Goal: Book appointment/travel/reservation

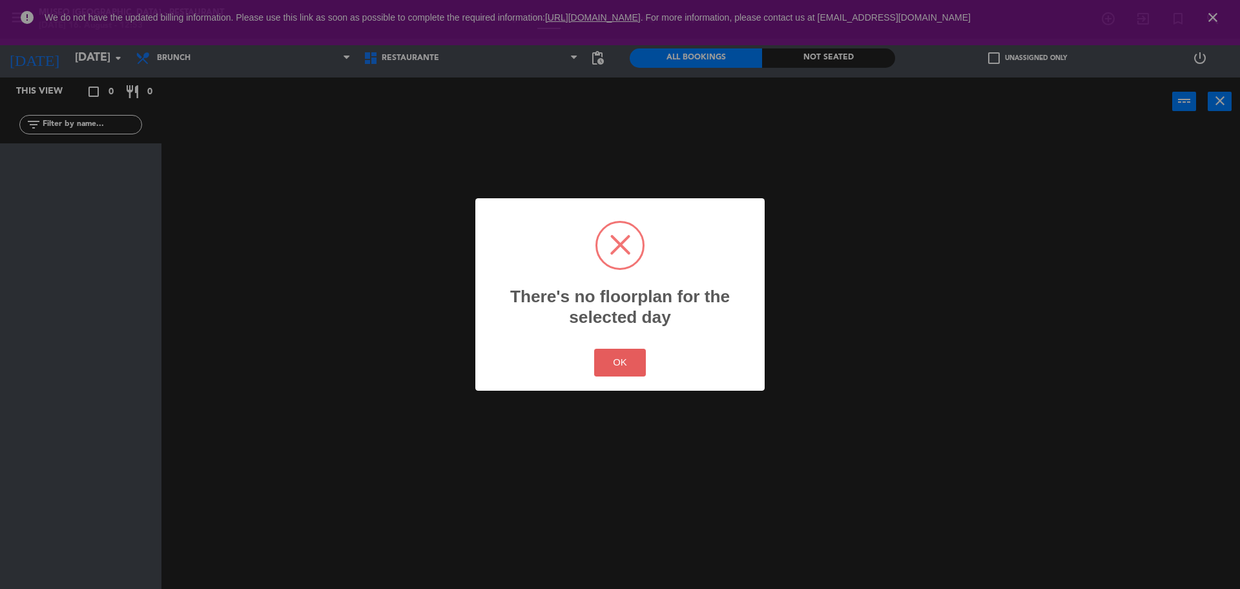
click at [647, 360] on div "OK Cancel" at bounding box center [620, 363] width 58 height 34
click at [623, 354] on button "OK" at bounding box center [620, 363] width 52 height 28
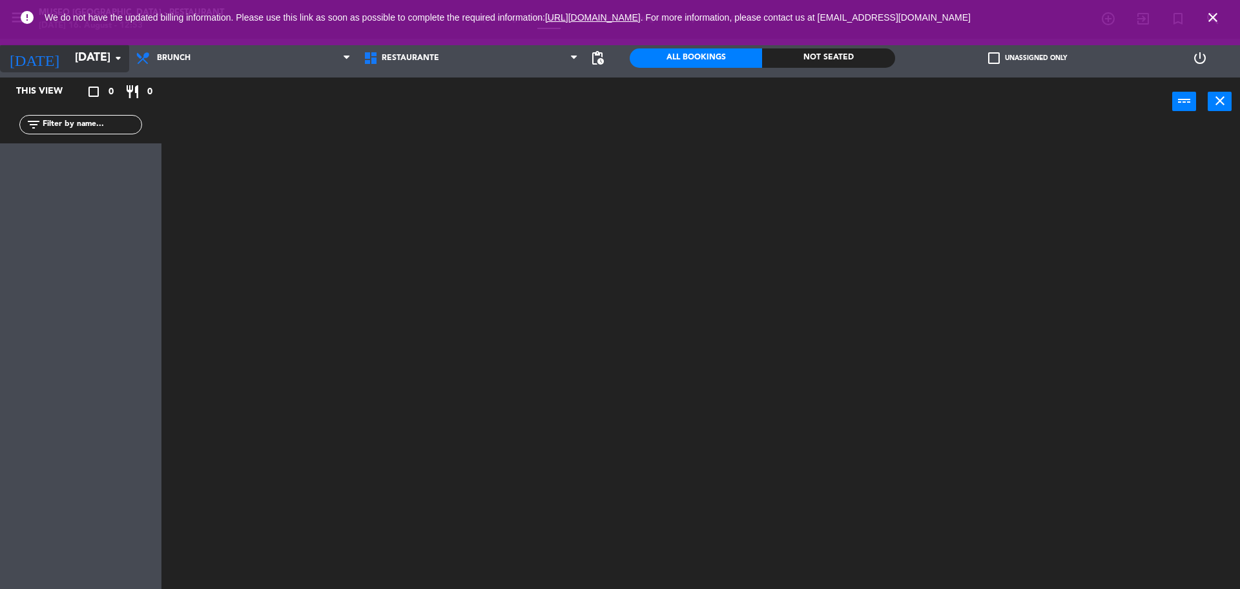
click at [89, 57] on input "[DATE]" at bounding box center [143, 58] width 150 height 26
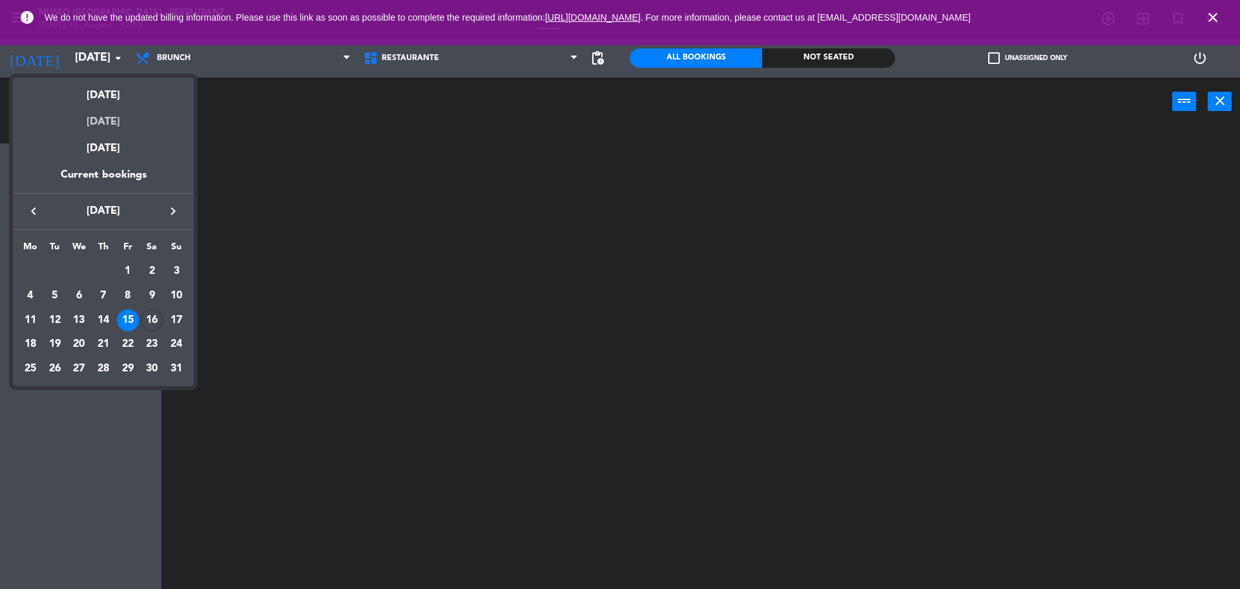
click at [115, 122] on div "[DATE]" at bounding box center [103, 117] width 181 height 26
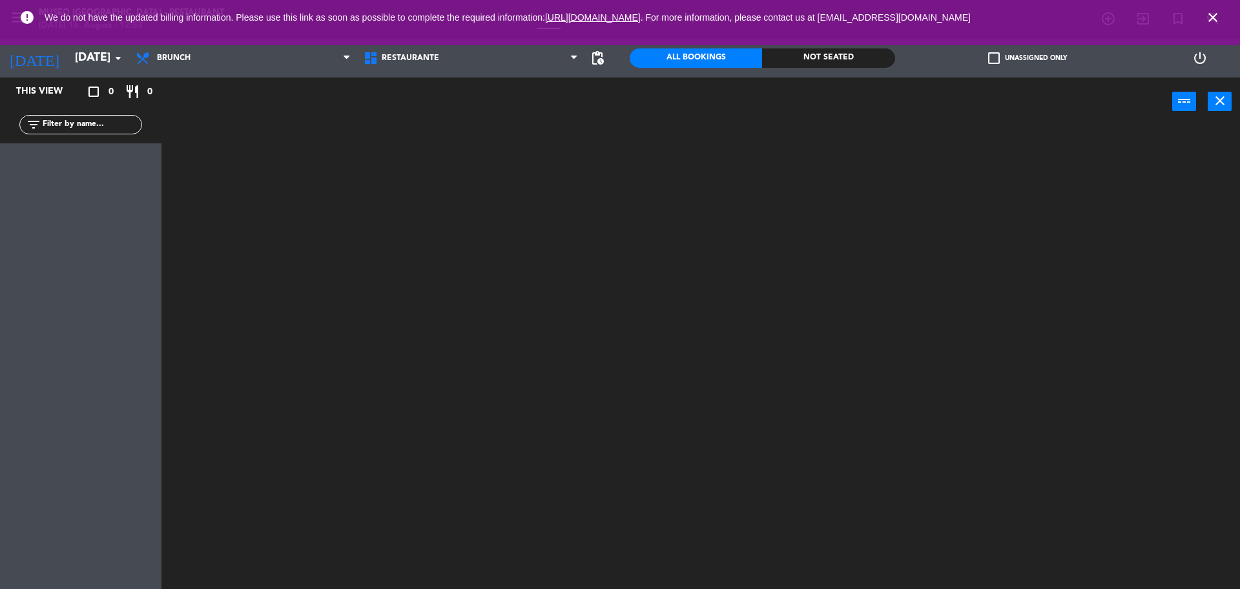
type input "[DATE]"
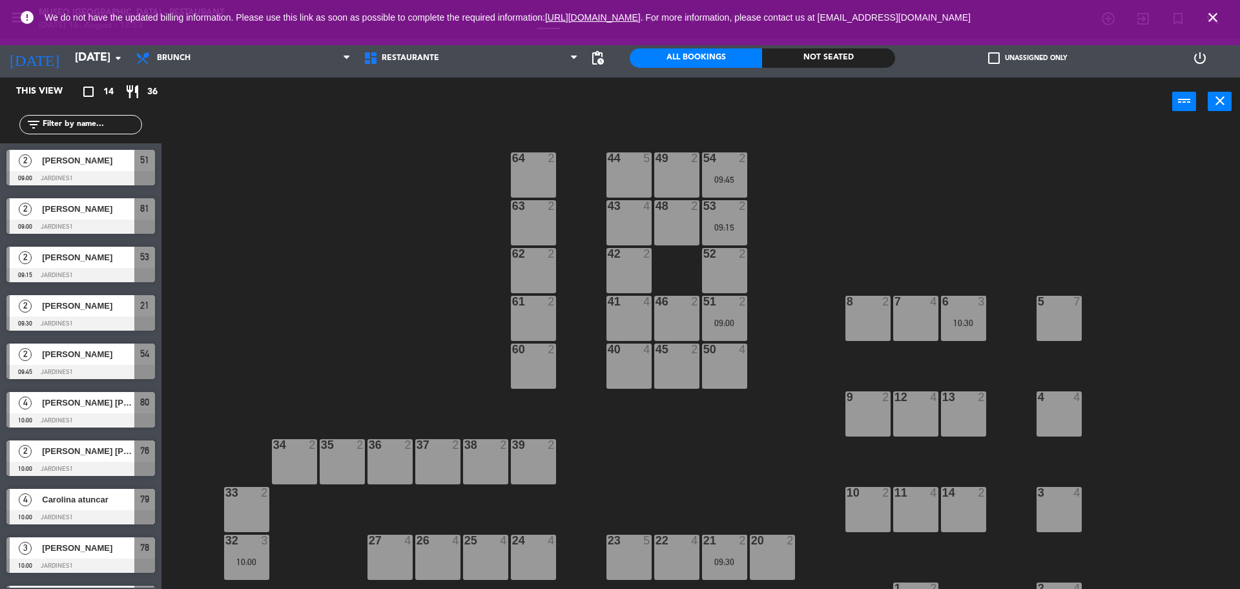
click at [733, 171] on div "54 2 09:45" at bounding box center [724, 174] width 45 height 45
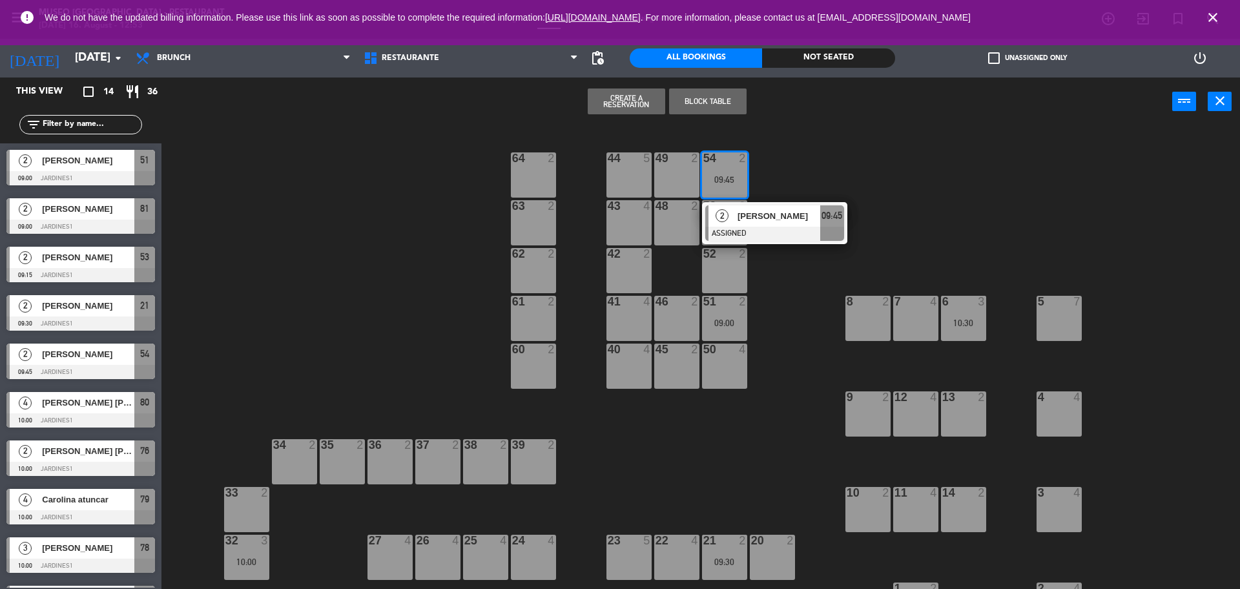
click at [800, 247] on div "44 5 49 2 54 2 09:45 2 [PERSON_NAME] ASSIGNED 09:45 64 2 48 2 53 2 09:15 63 2 4…" at bounding box center [707, 360] width 1066 height 463
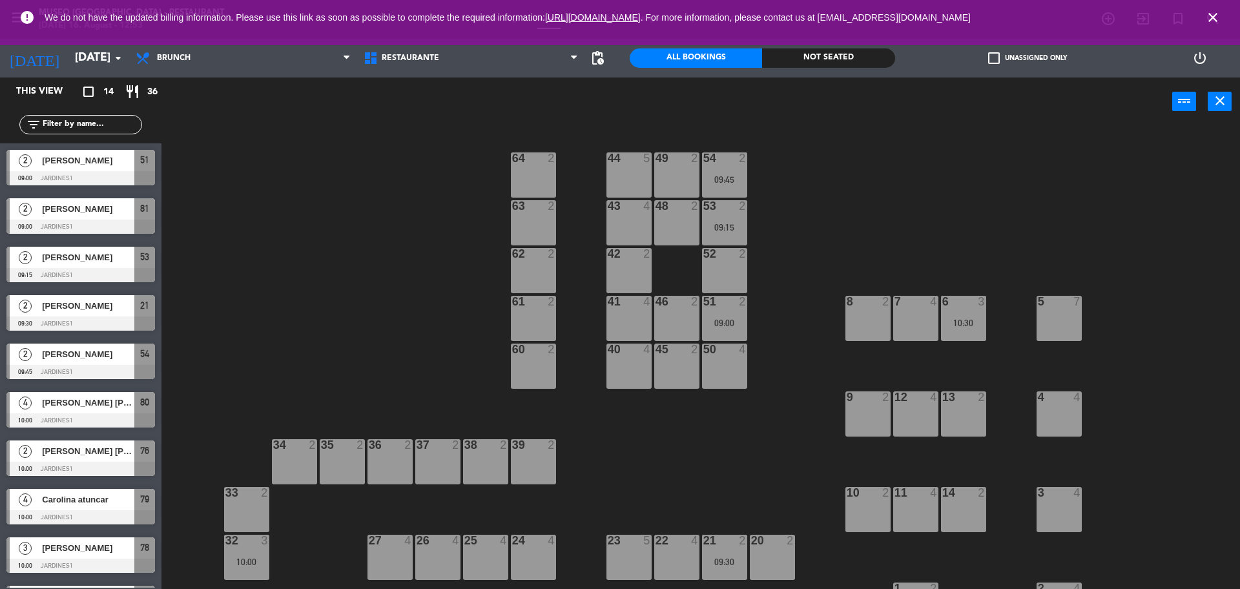
click at [720, 183] on div "09:45" at bounding box center [724, 179] width 45 height 9
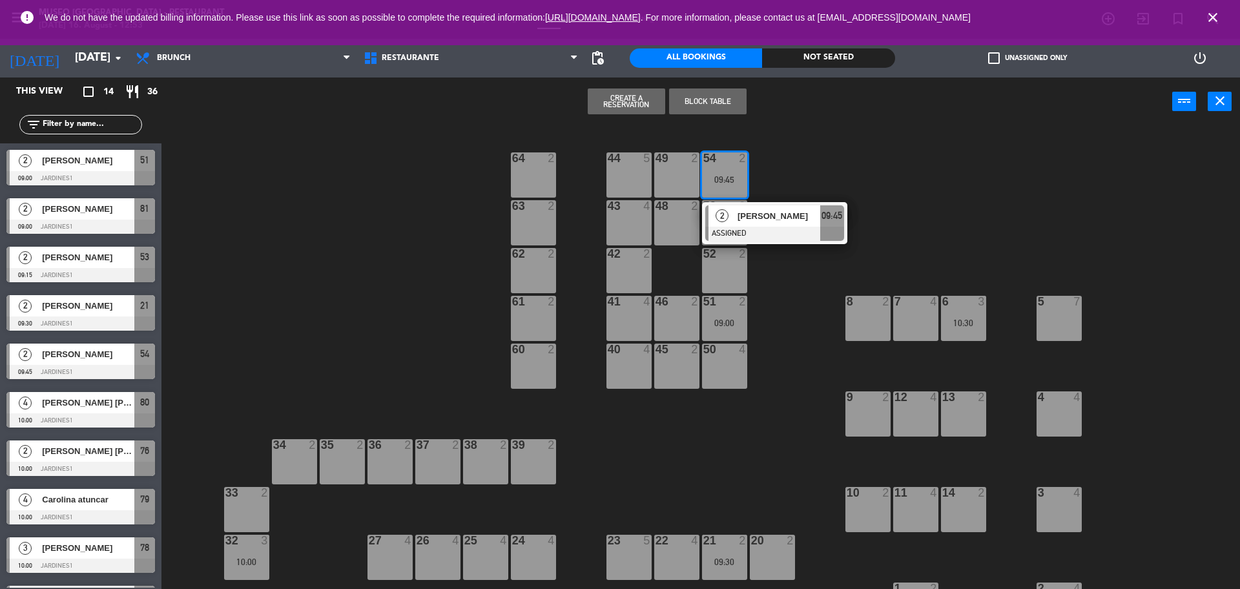
click at [528, 240] on div "63 2" at bounding box center [533, 222] width 45 height 45
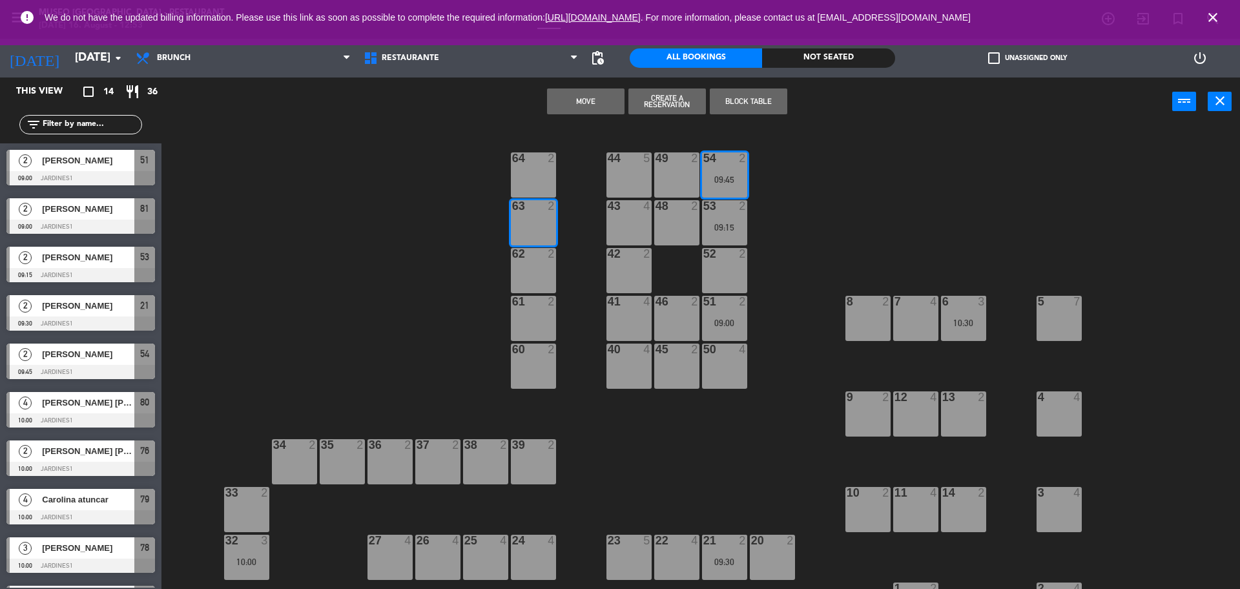
click at [573, 99] on button "Move" at bounding box center [586, 101] width 78 height 26
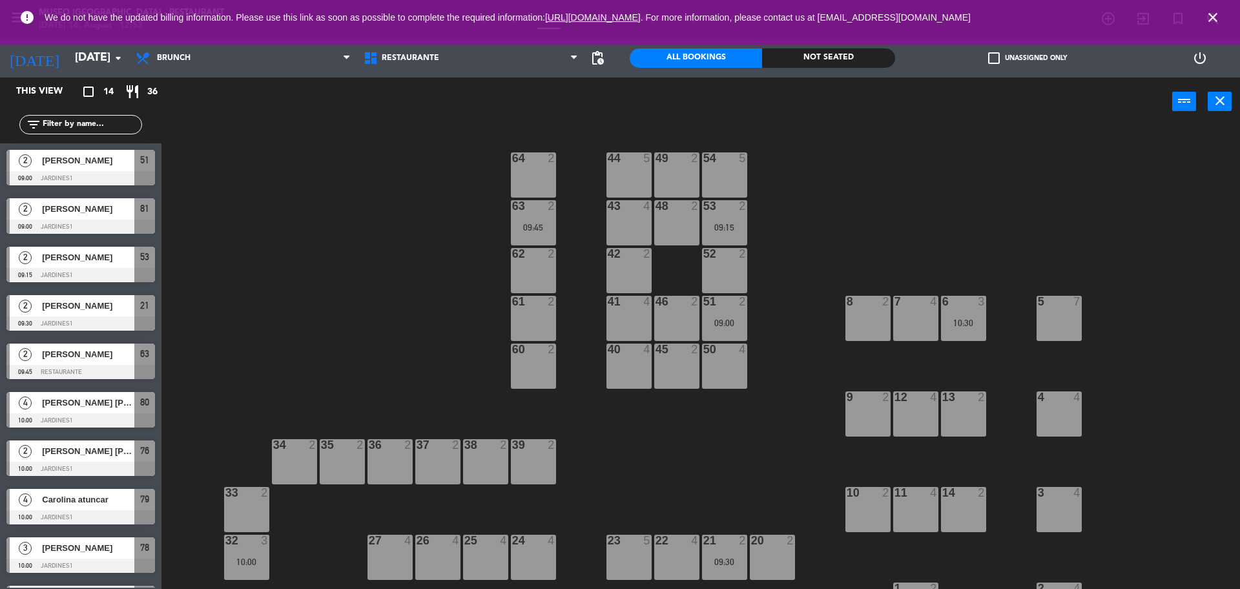
click at [731, 234] on div "53 2 09:15" at bounding box center [724, 222] width 45 height 45
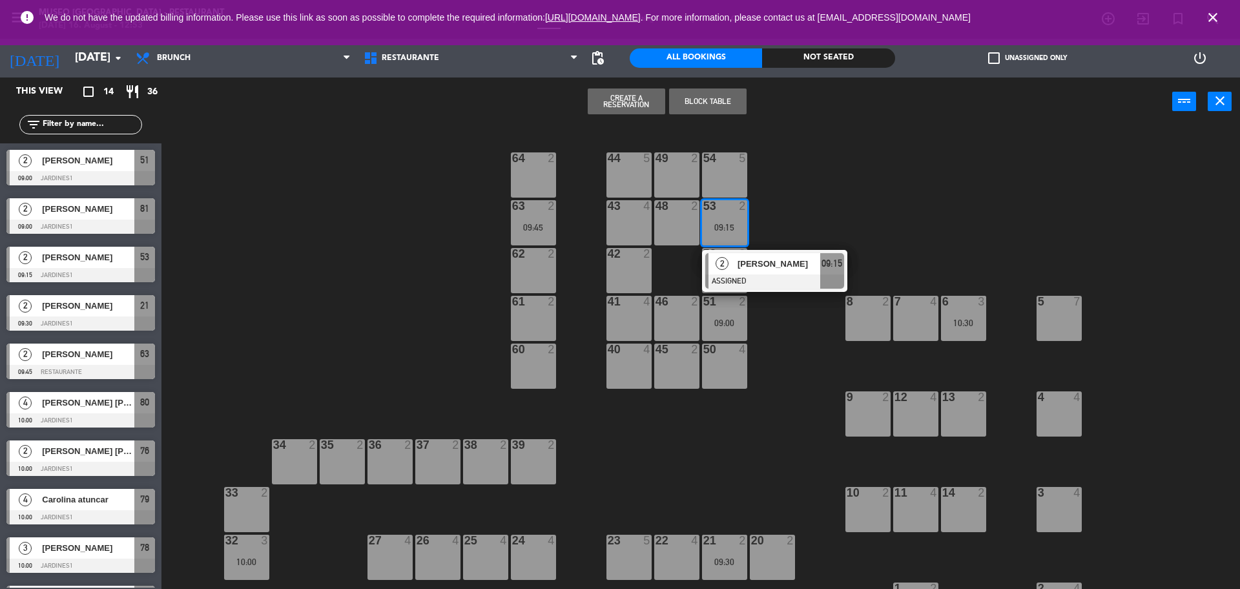
click at [526, 285] on div "62 2" at bounding box center [533, 270] width 45 height 45
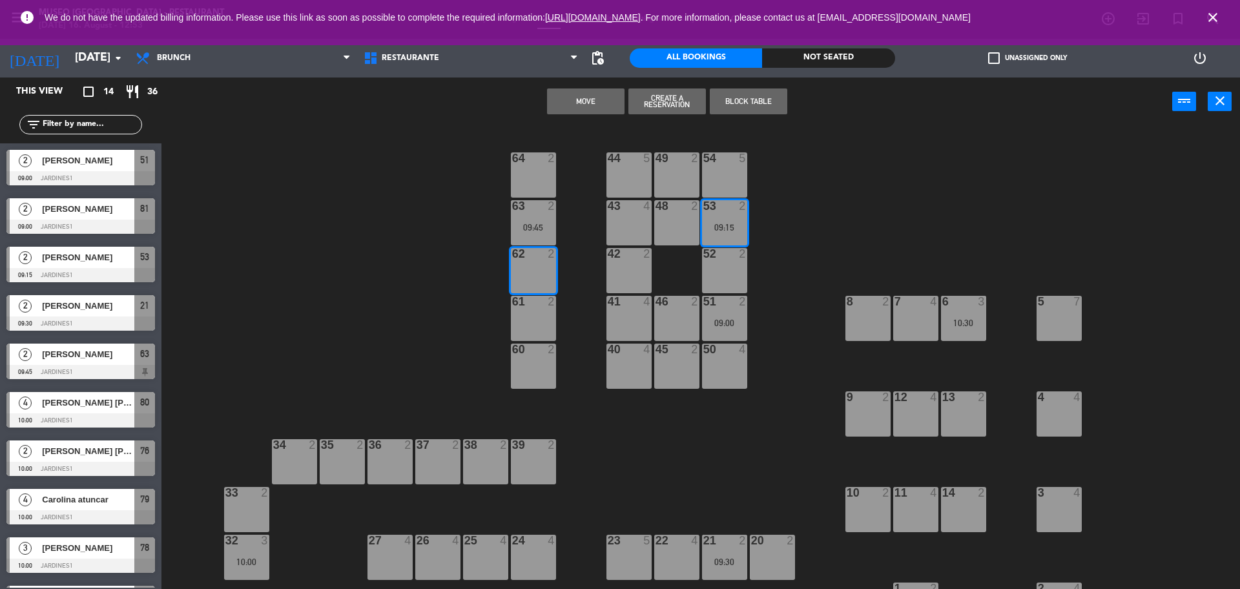
click at [591, 102] on button "Move" at bounding box center [586, 101] width 78 height 26
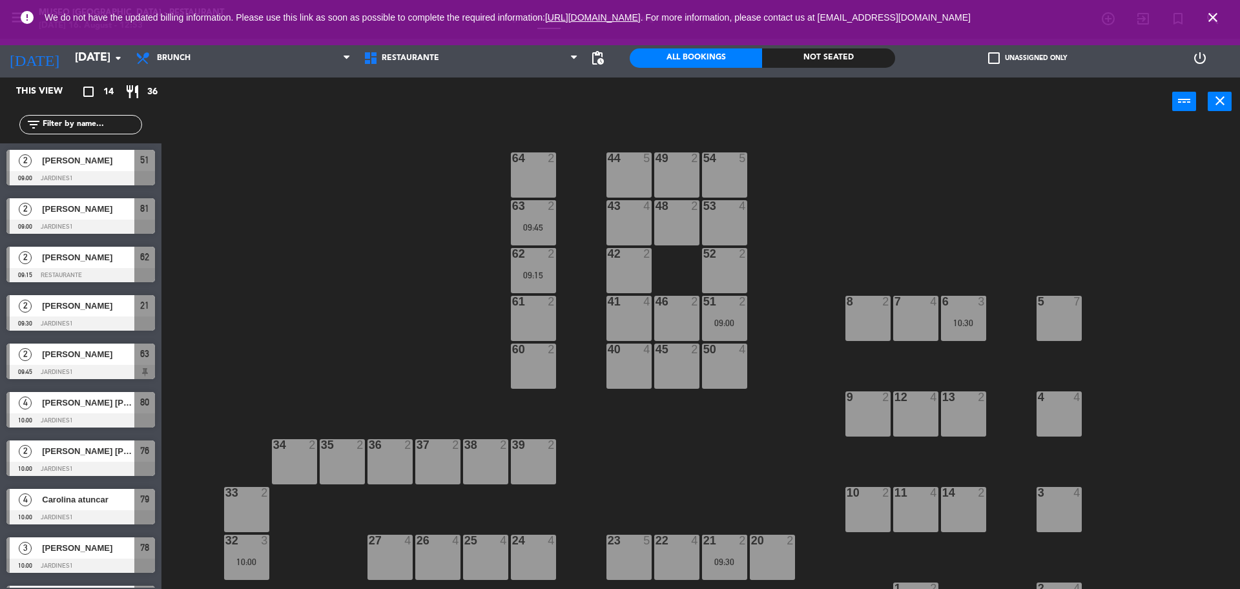
click at [714, 316] on div "51 2 09:00" at bounding box center [724, 318] width 45 height 45
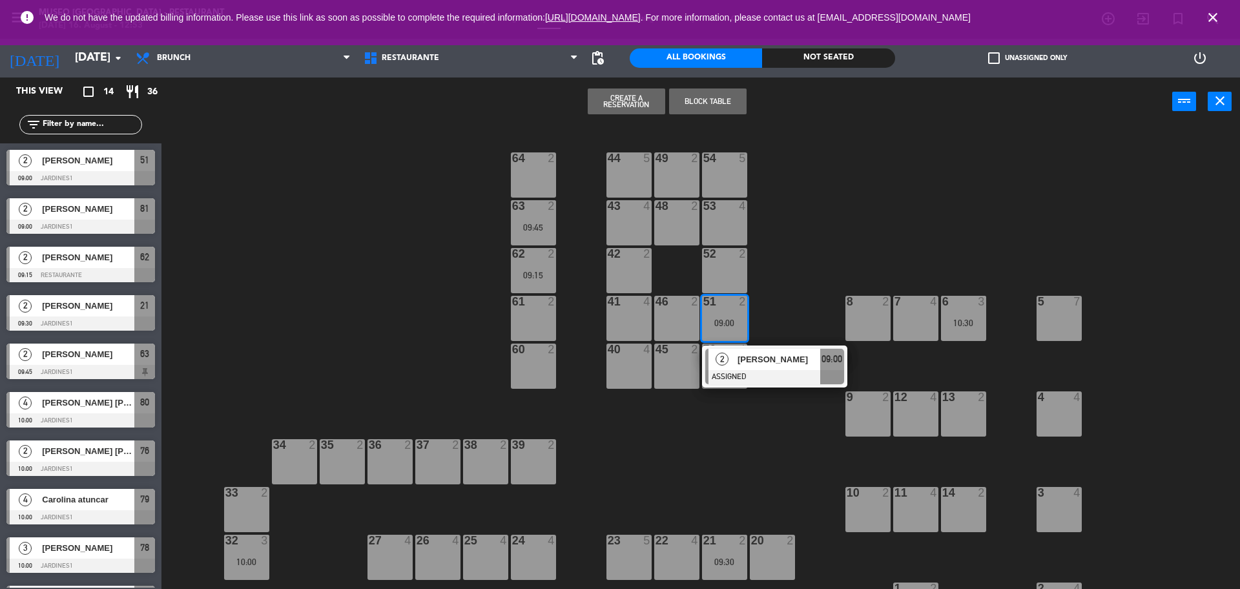
click at [530, 320] on div "61 2" at bounding box center [533, 318] width 45 height 45
click at [583, 99] on button "Move" at bounding box center [586, 101] width 78 height 26
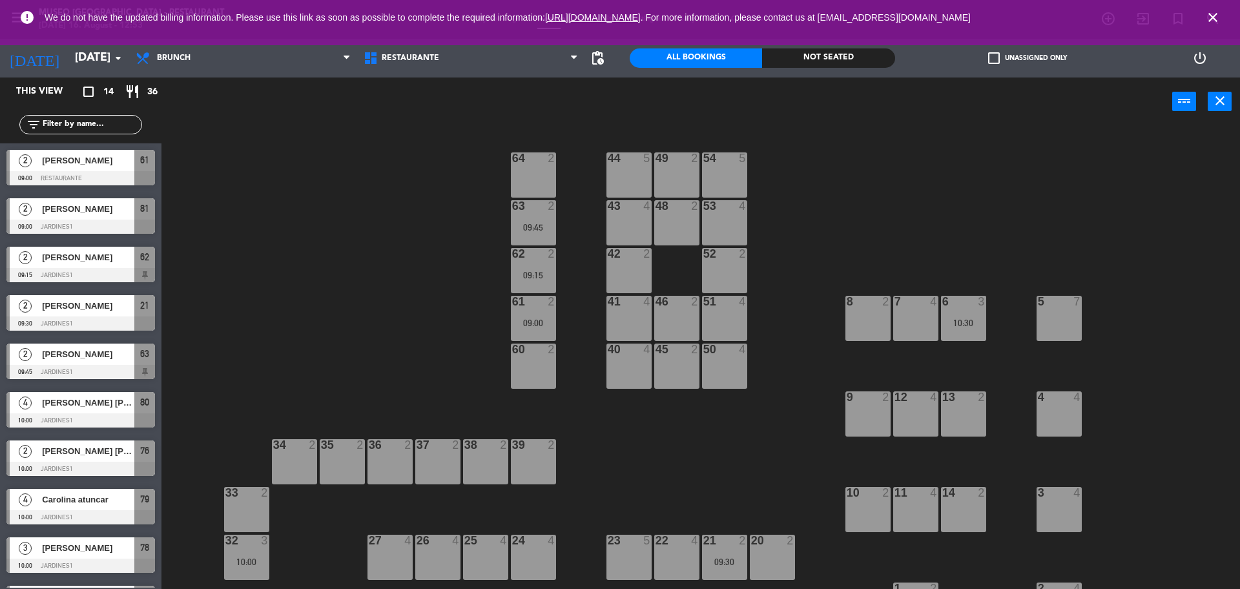
click at [946, 325] on div "10:30" at bounding box center [963, 322] width 45 height 9
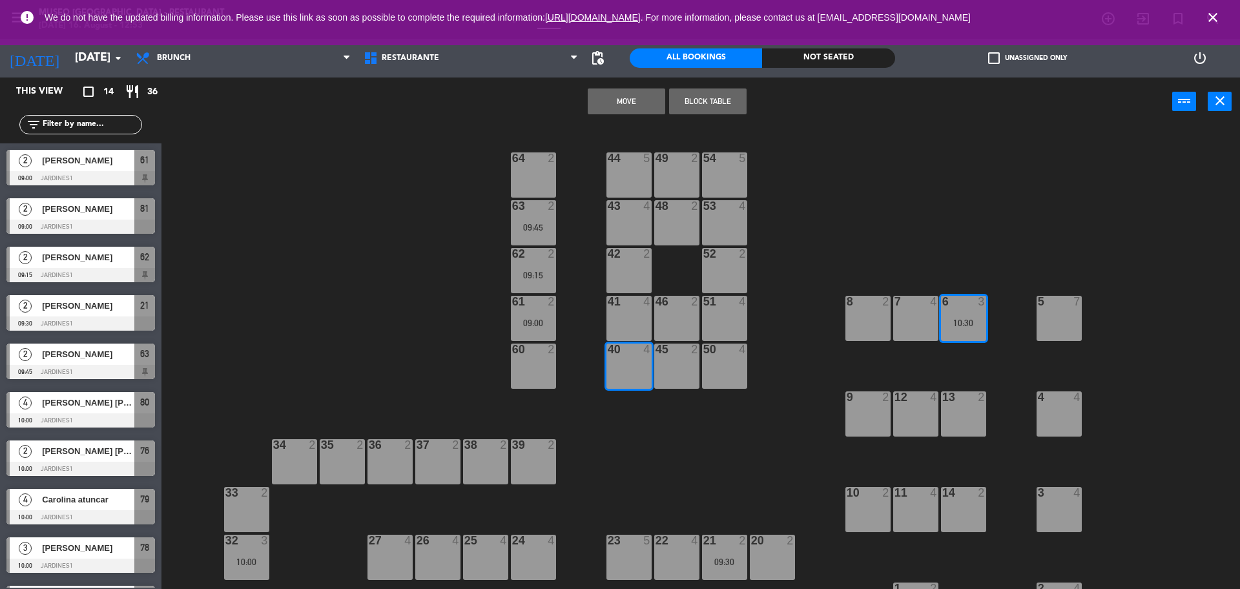
click at [616, 109] on button "Move" at bounding box center [627, 101] width 78 height 26
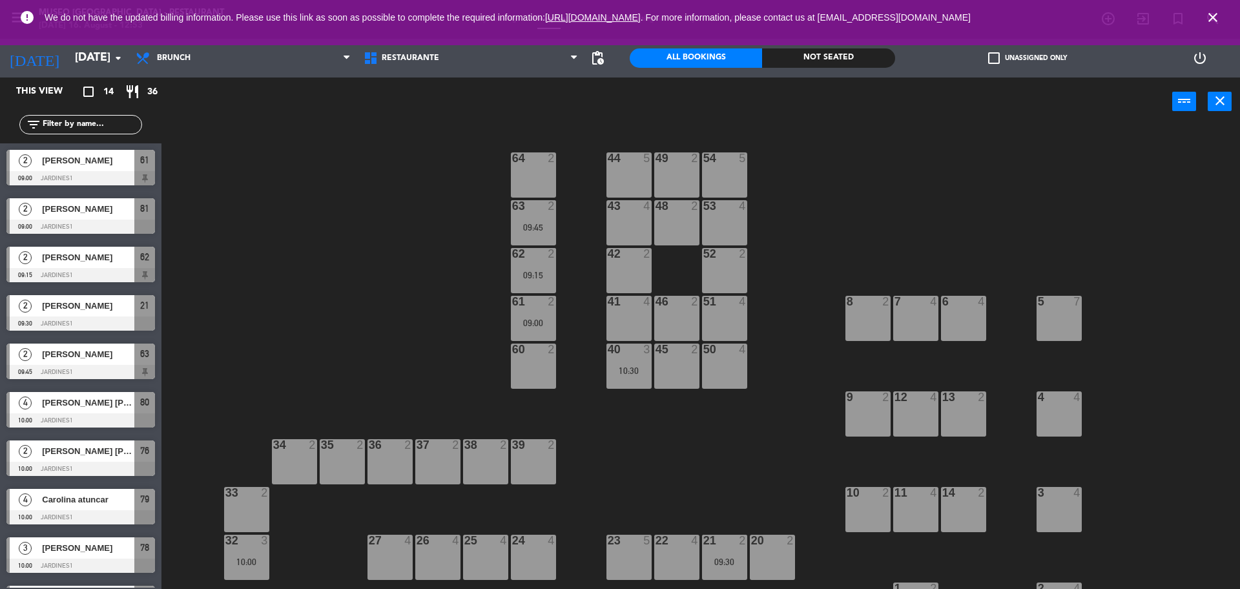
click at [716, 577] on div "21 2 09:30" at bounding box center [724, 557] width 45 height 45
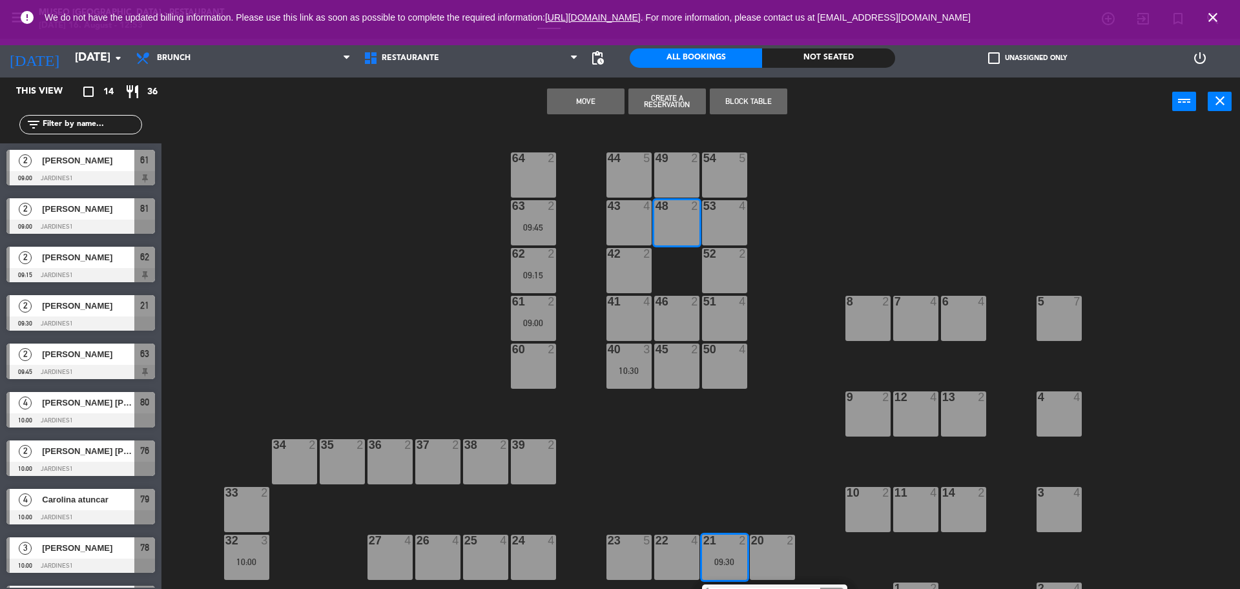
click at [586, 96] on button "Move" at bounding box center [586, 101] width 78 height 26
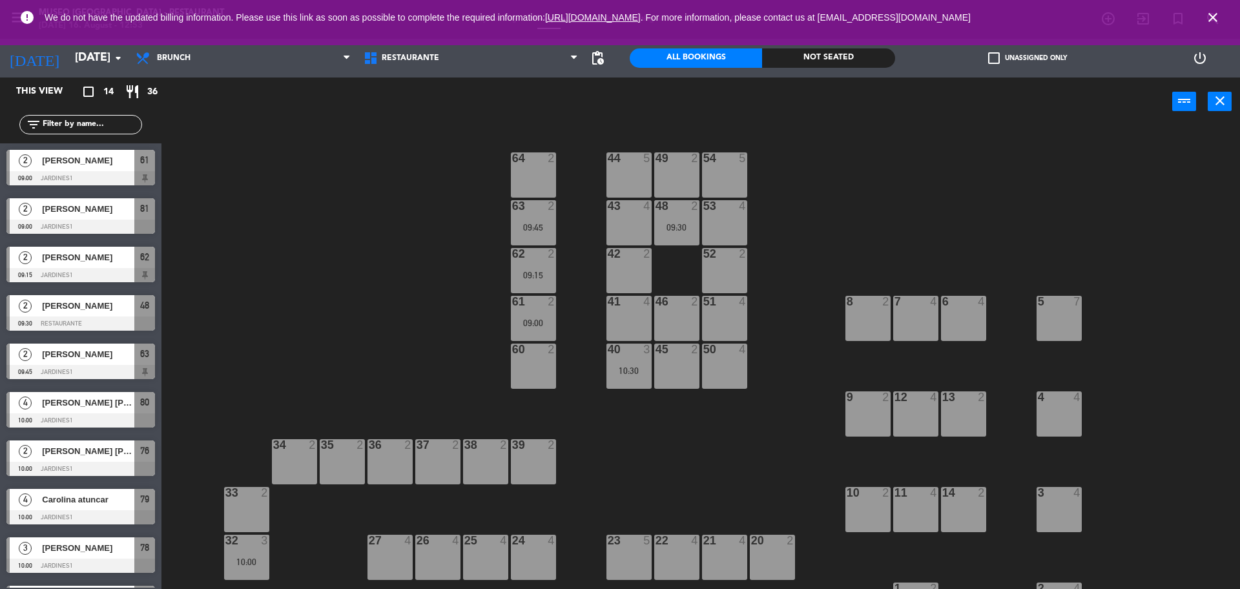
click at [256, 558] on div "10:00" at bounding box center [246, 561] width 45 height 9
click at [620, 224] on div "43 4" at bounding box center [628, 222] width 45 height 45
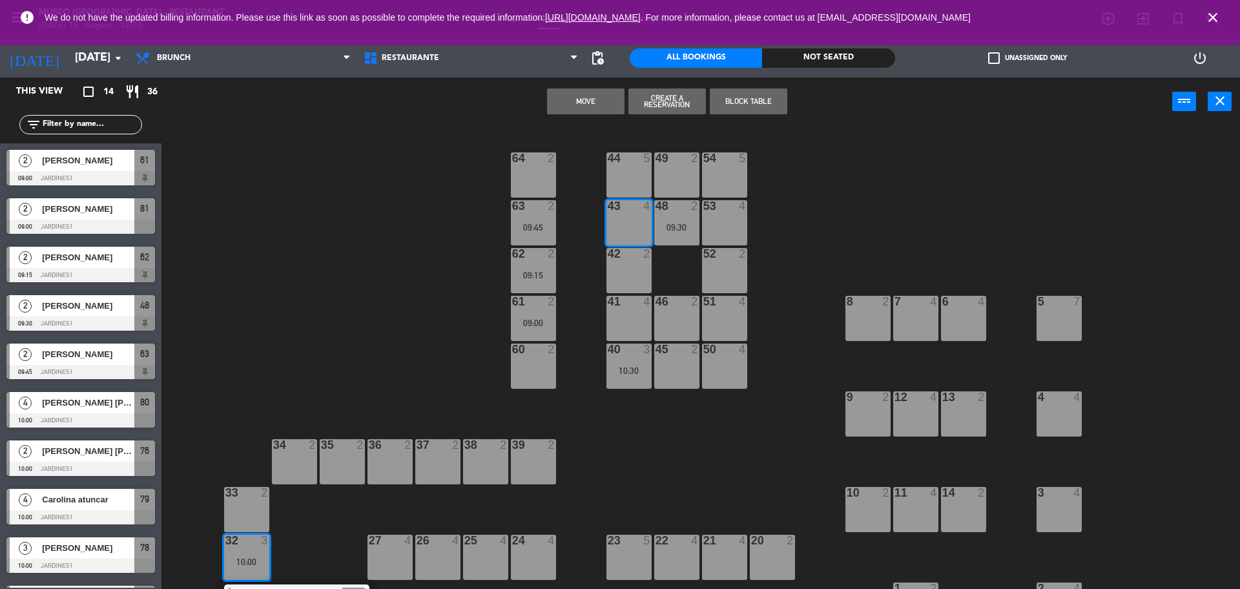
click at [583, 107] on button "Move" at bounding box center [586, 101] width 78 height 26
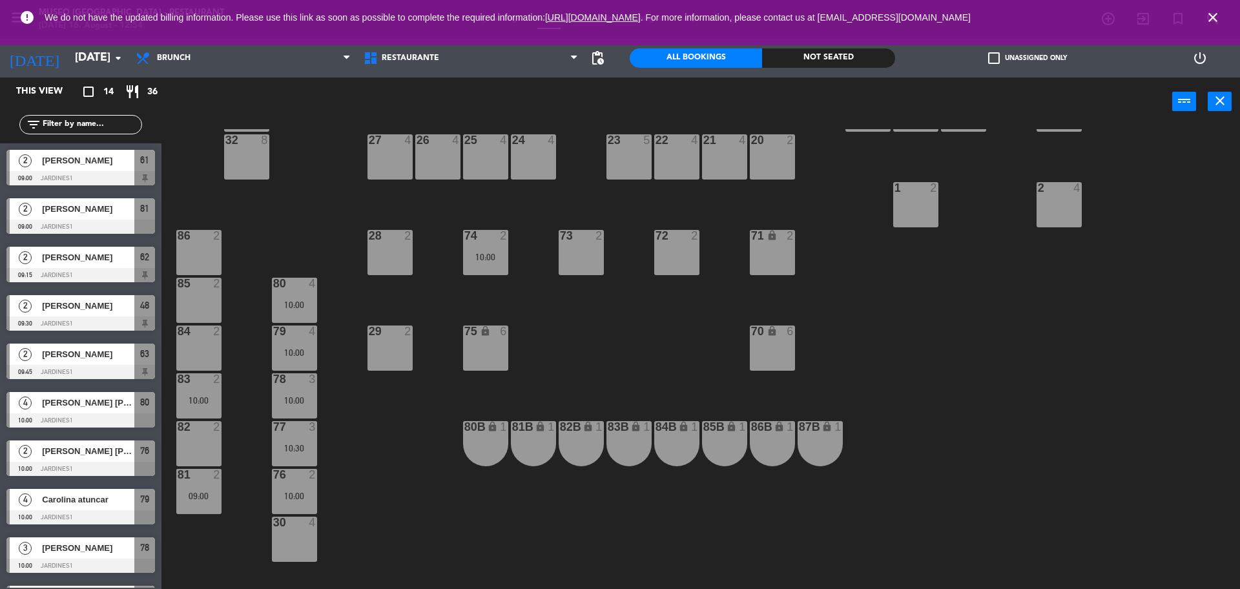
scroll to position [466, 0]
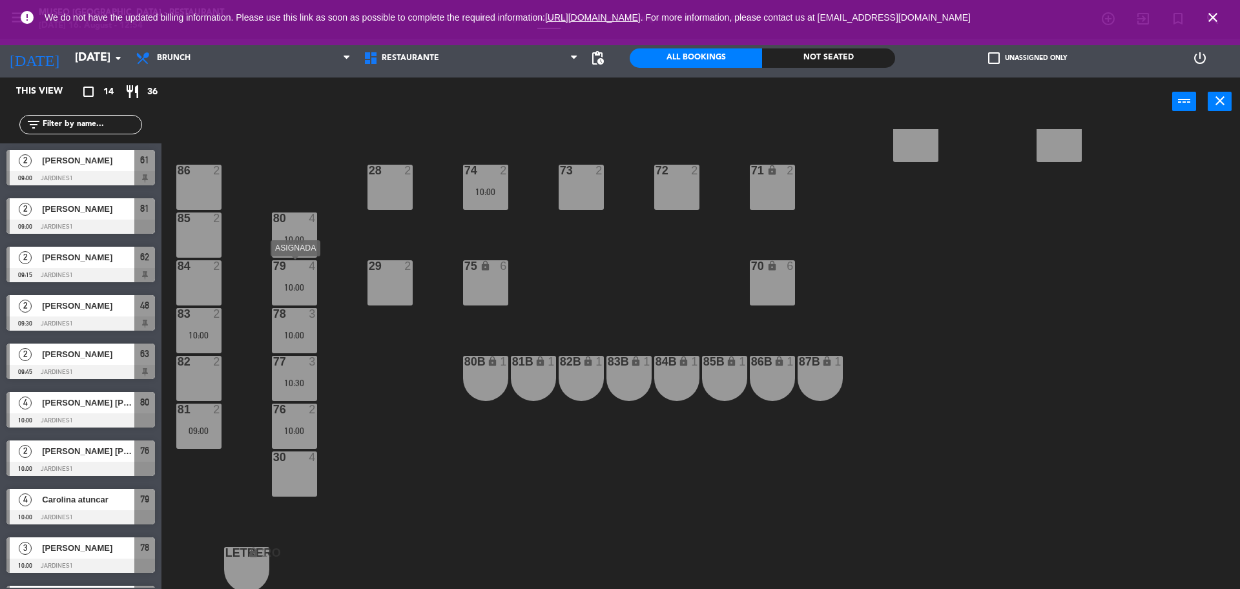
click at [283, 283] on div "10:00" at bounding box center [294, 287] width 45 height 9
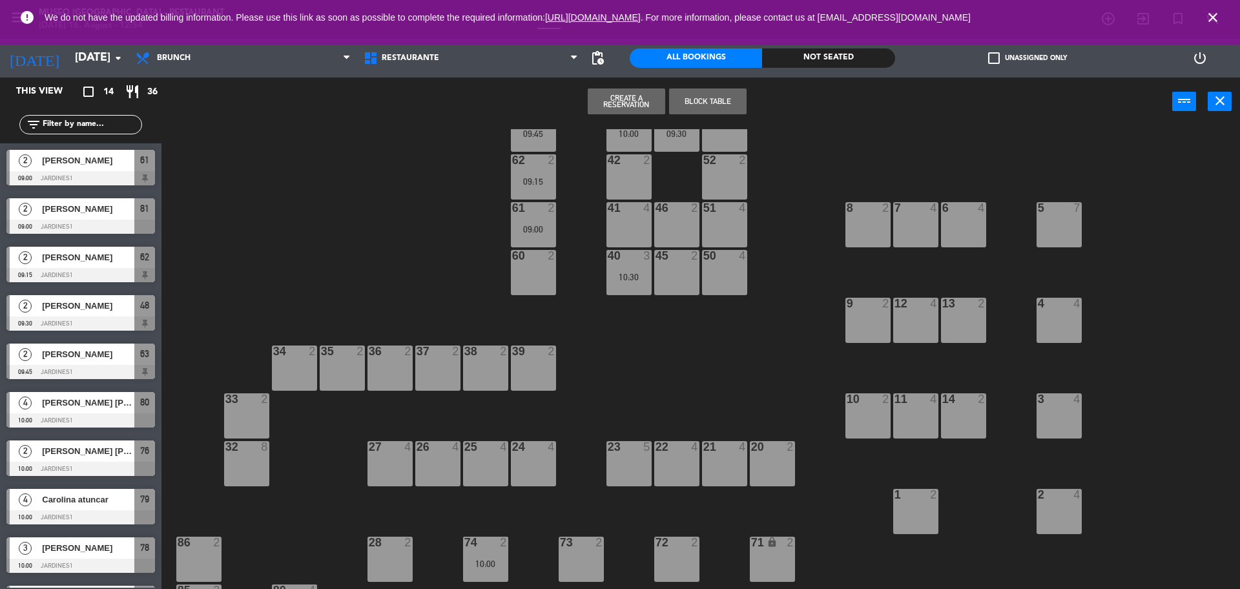
scroll to position [93, 0]
click at [732, 238] on div "51 4" at bounding box center [724, 225] width 45 height 45
click at [602, 107] on button "Move" at bounding box center [586, 101] width 78 height 26
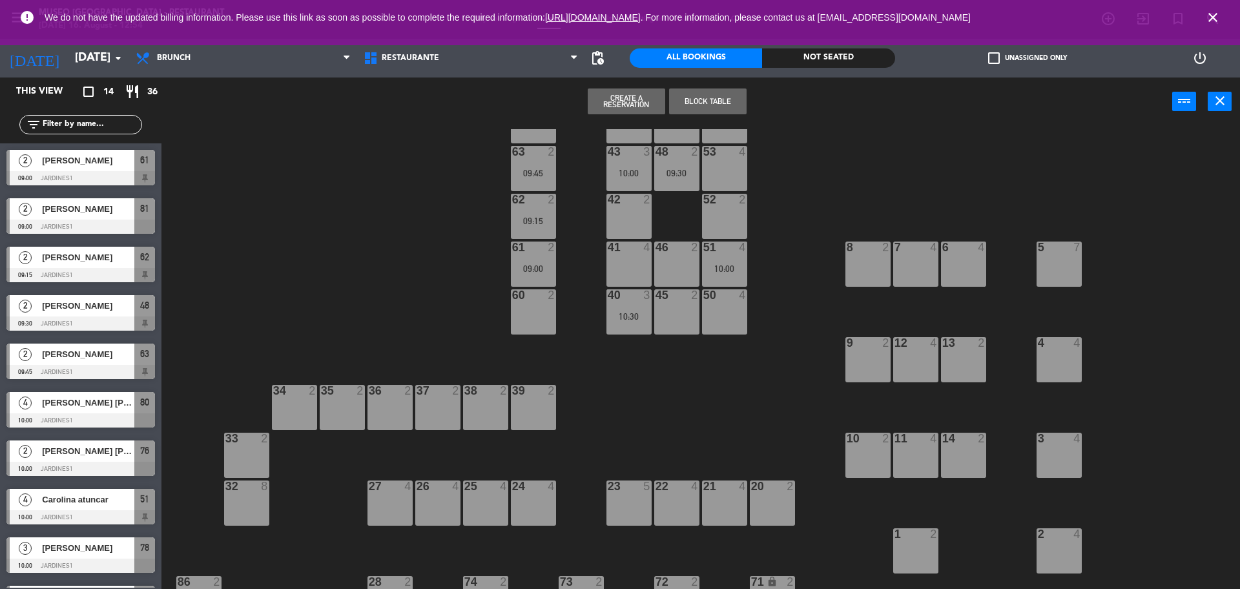
scroll to position [6, 0]
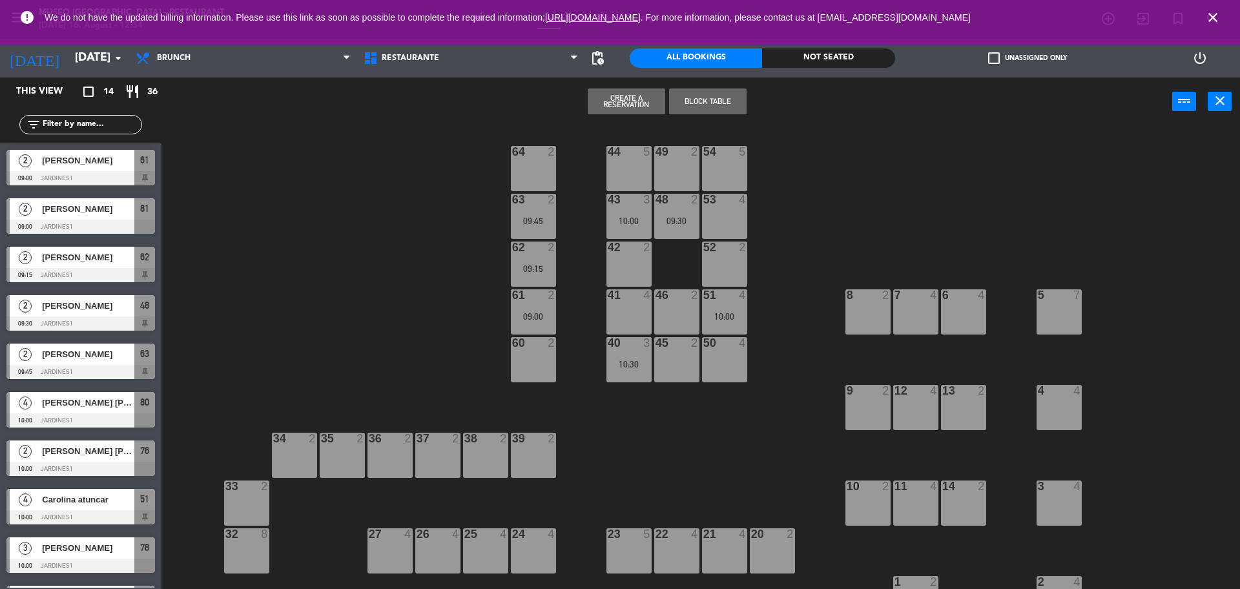
click at [618, 315] on div "41 4" at bounding box center [628, 311] width 45 height 45
click at [583, 108] on button "Move" at bounding box center [586, 101] width 78 height 26
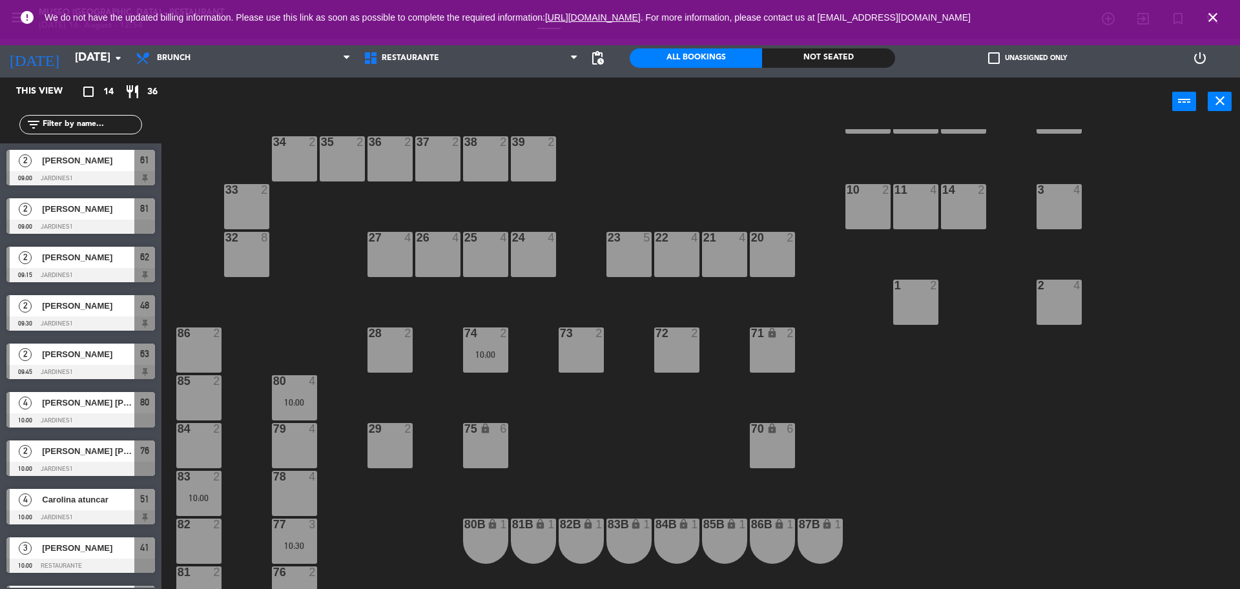
scroll to position [307, 0]
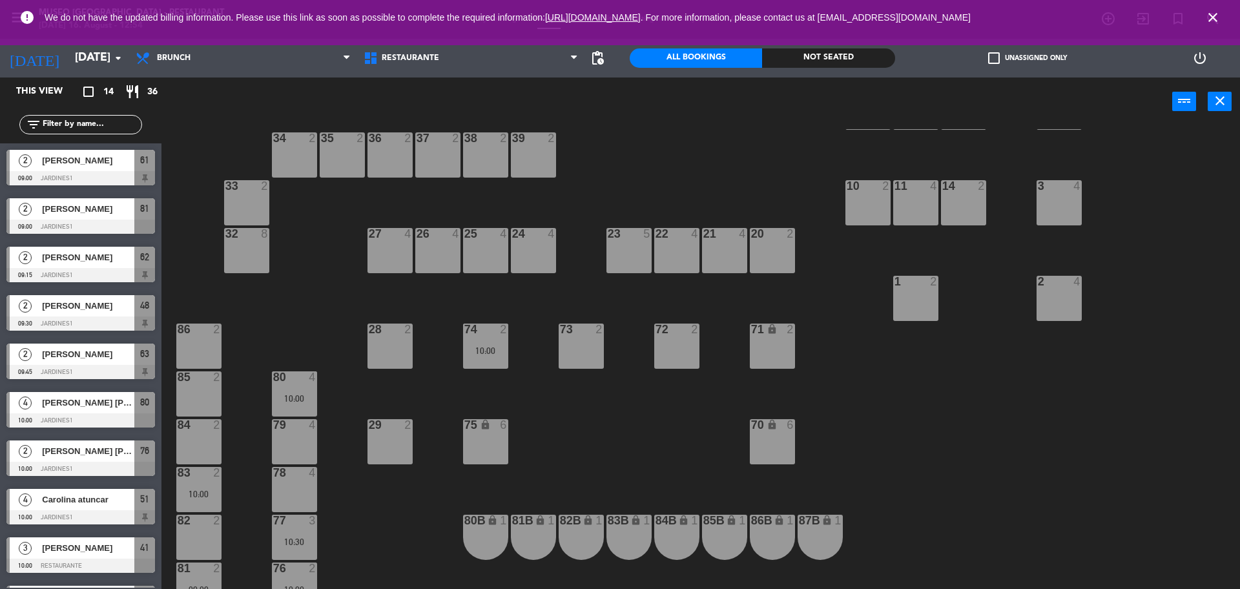
click at [309, 395] on div "10:00" at bounding box center [294, 398] width 45 height 9
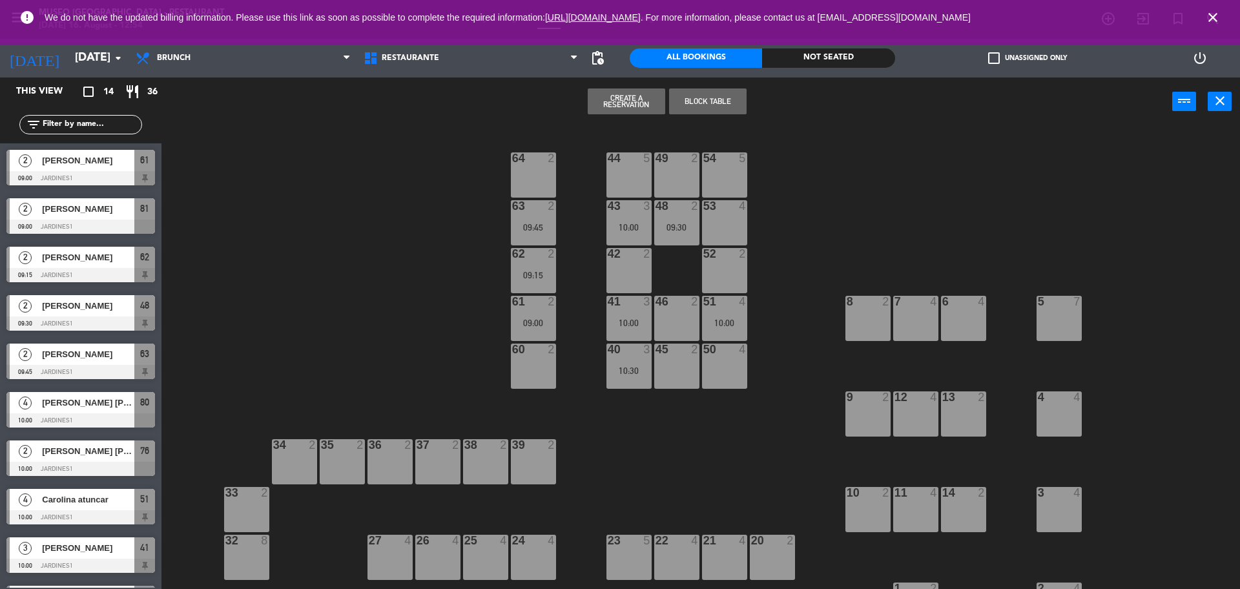
scroll to position [1, 0]
click at [727, 232] on div "53 4" at bounding box center [724, 222] width 45 height 45
click at [578, 97] on button "Move" at bounding box center [586, 101] width 78 height 26
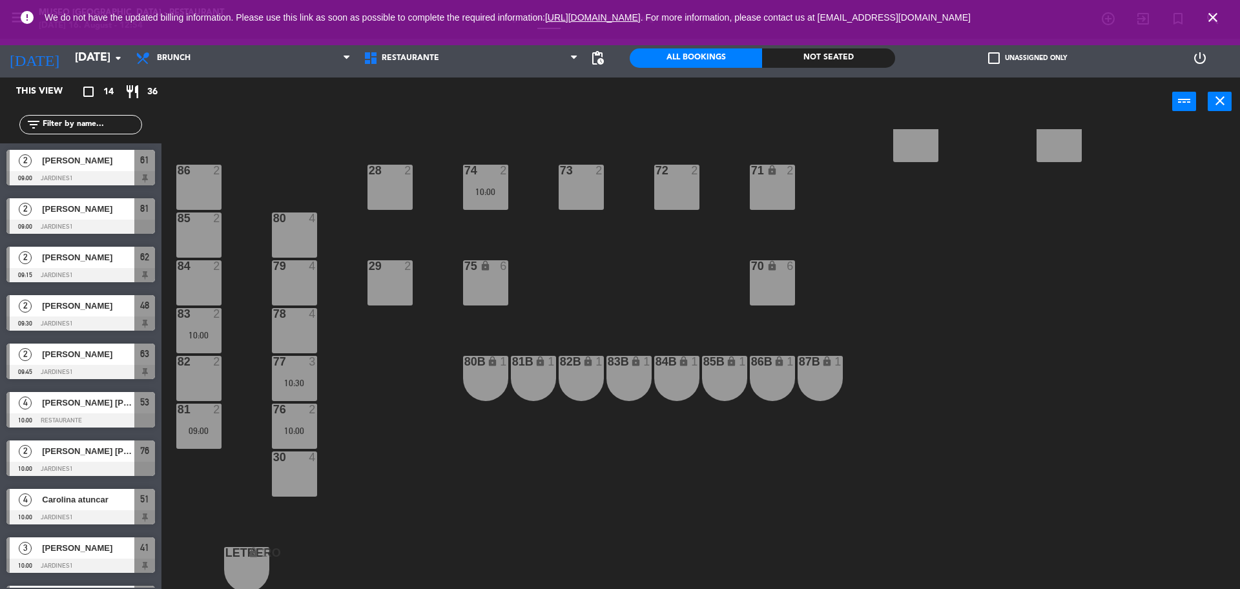
click at [294, 396] on div "77 3 10:30" at bounding box center [294, 378] width 45 height 45
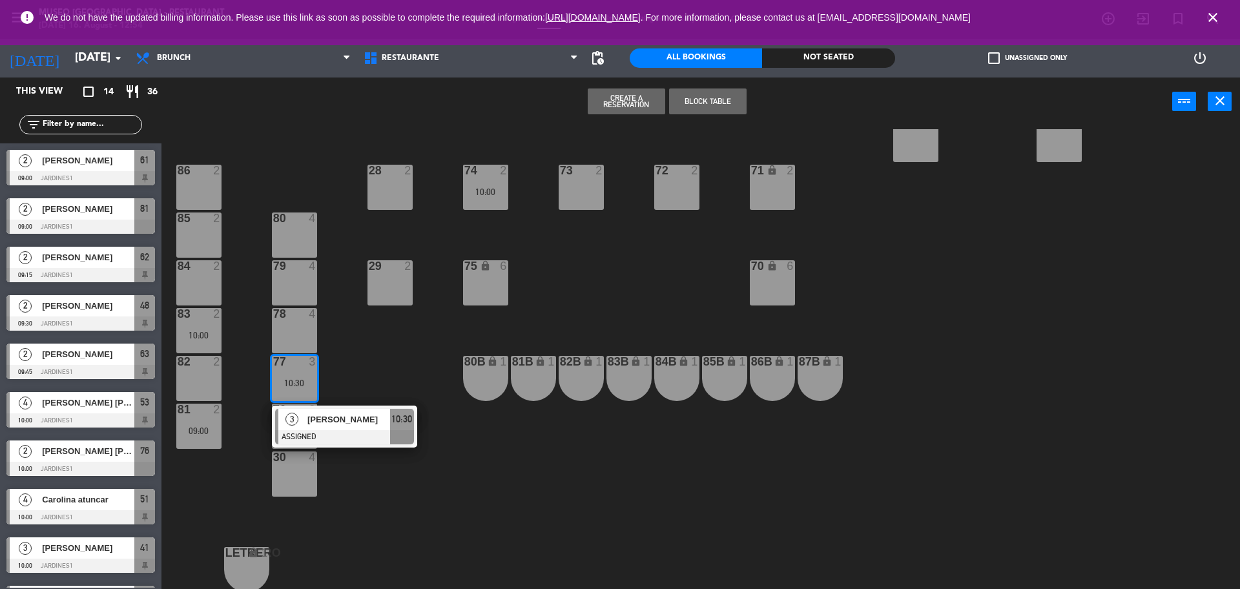
scroll to position [0, 0]
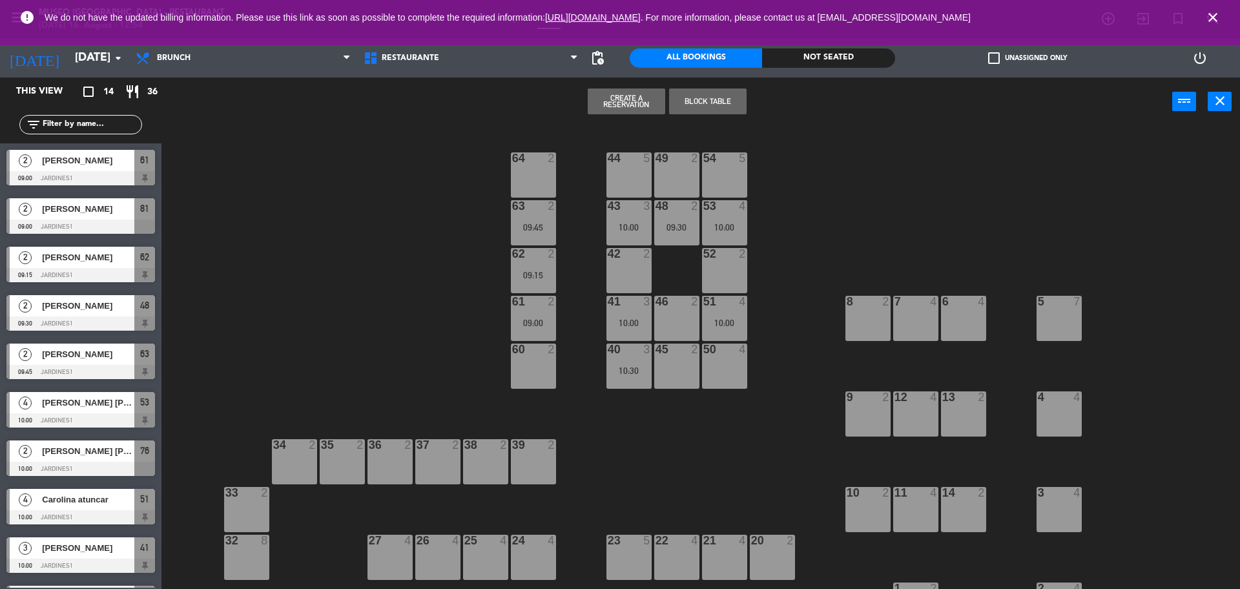
click at [717, 351] on div at bounding box center [724, 350] width 21 height 12
click at [575, 96] on button "Move" at bounding box center [586, 101] width 78 height 26
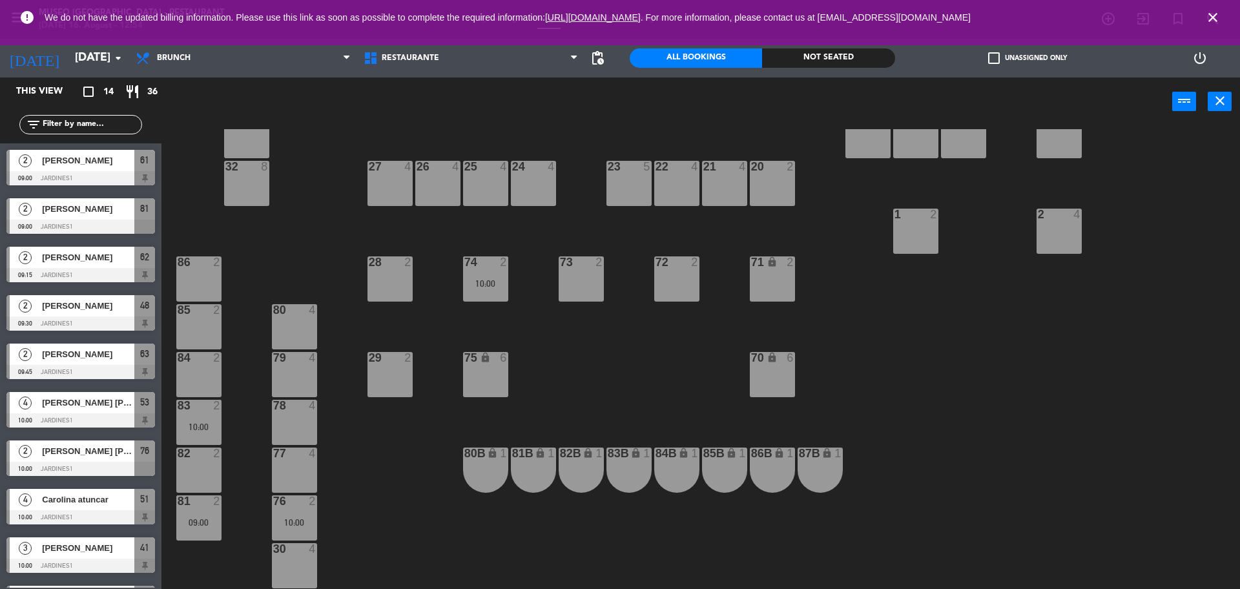
scroll to position [466, 0]
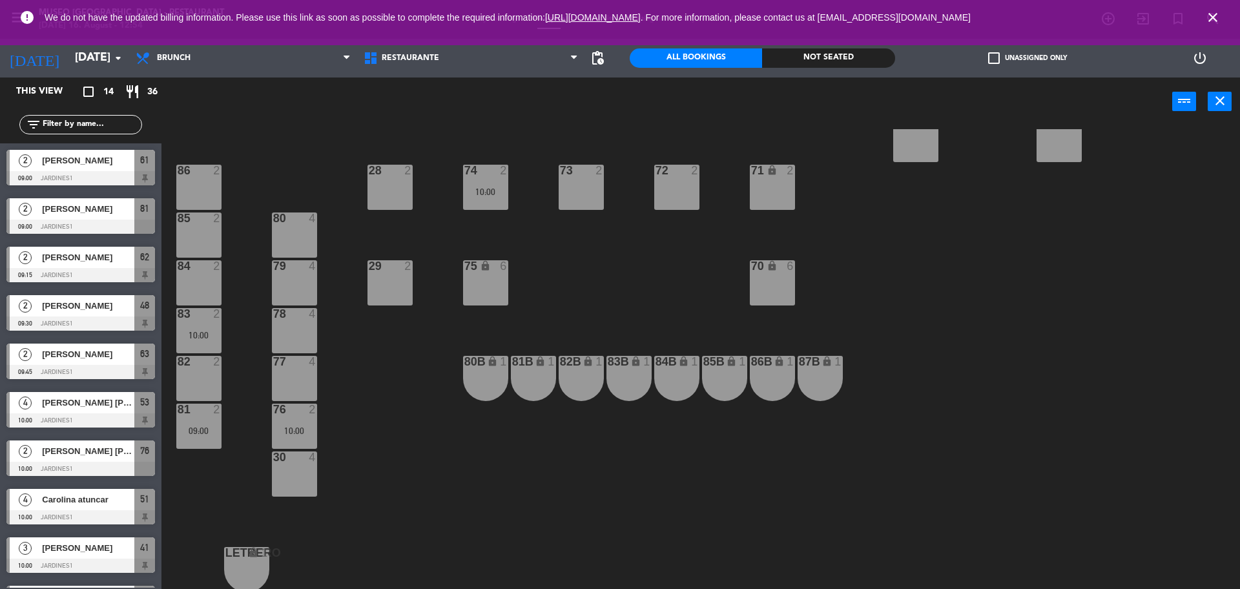
click at [282, 420] on div "76 2 10:00" at bounding box center [294, 426] width 45 height 45
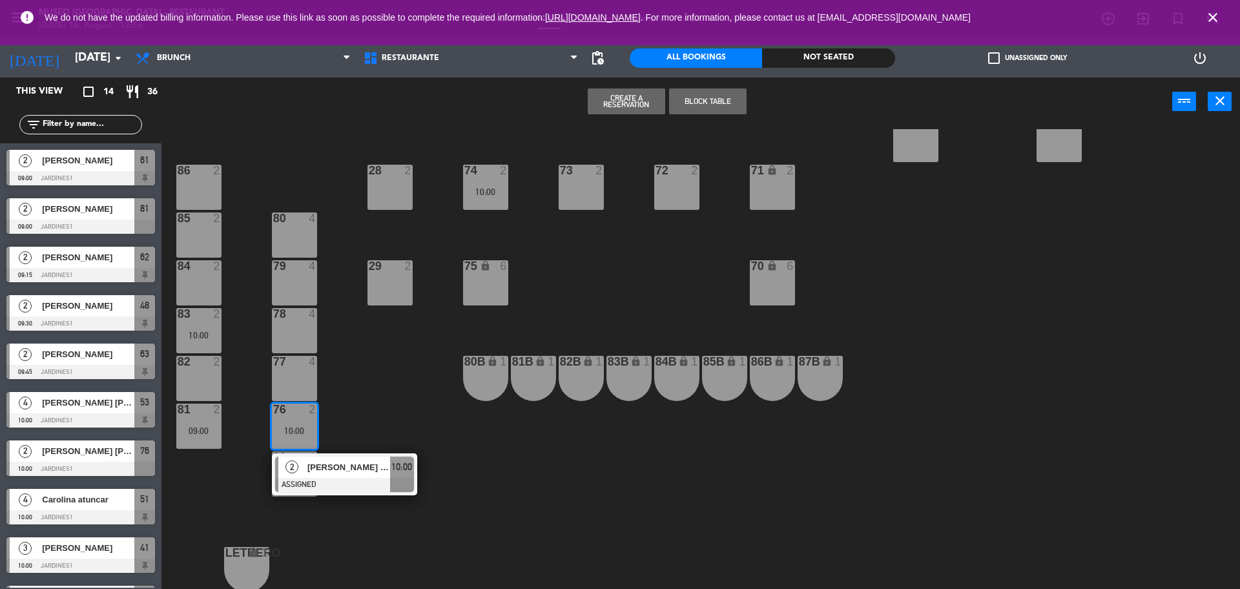
scroll to position [0, 0]
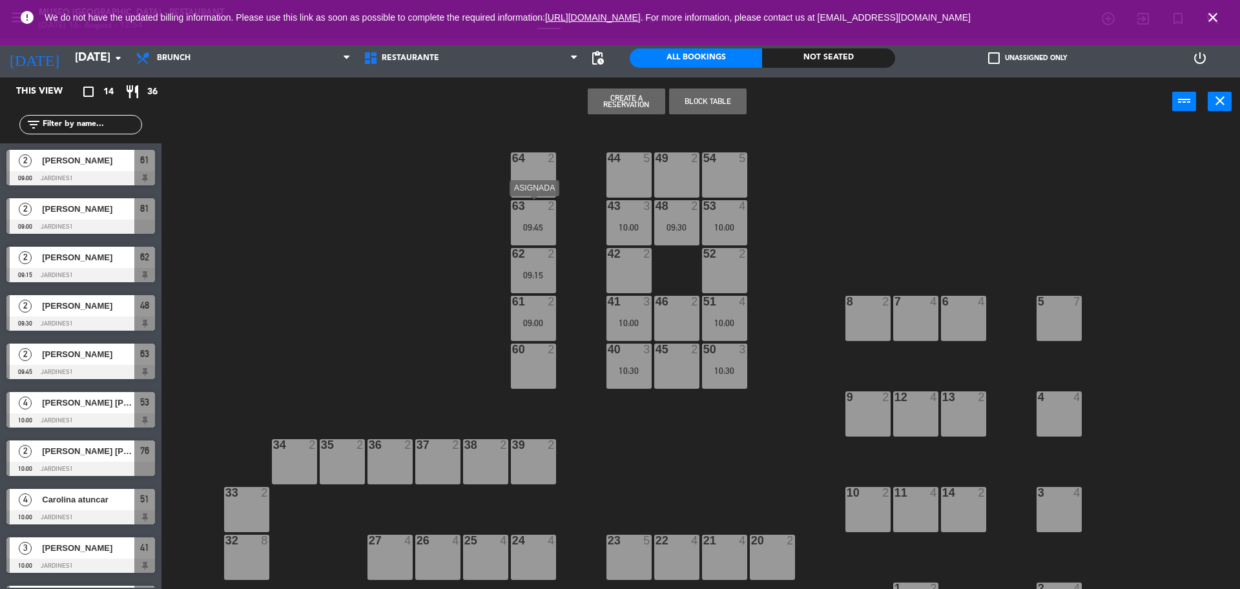
click at [524, 172] on div "64 2" at bounding box center [533, 174] width 45 height 45
click at [581, 109] on button "Move" at bounding box center [586, 101] width 78 height 26
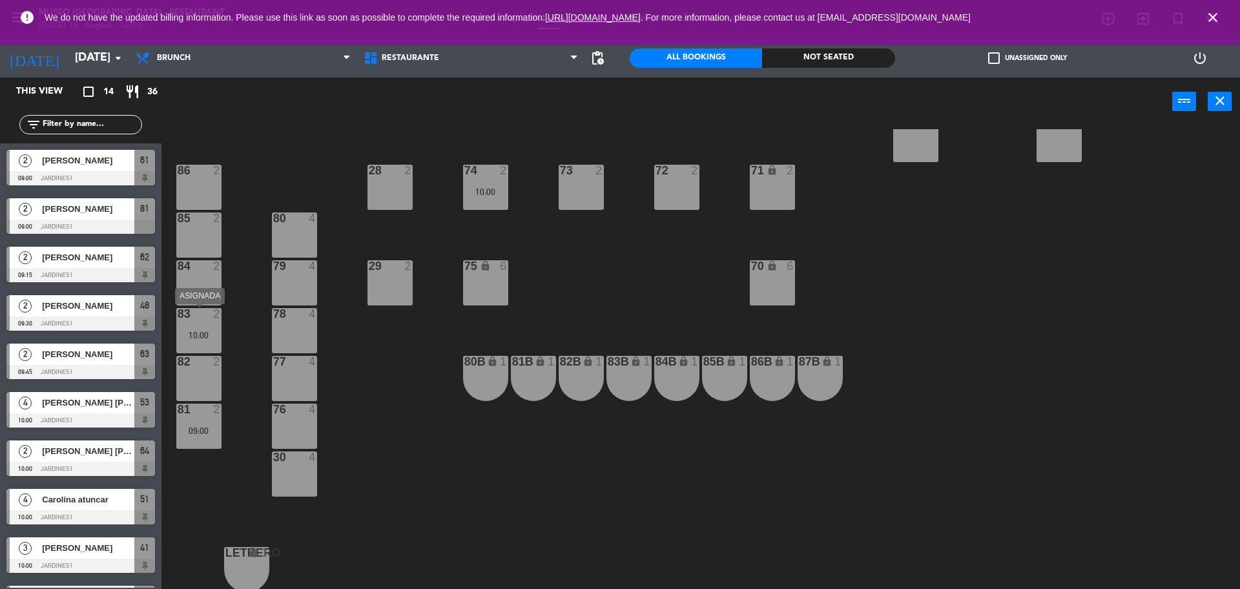
click at [192, 341] on div "83 2 10:00" at bounding box center [198, 330] width 45 height 45
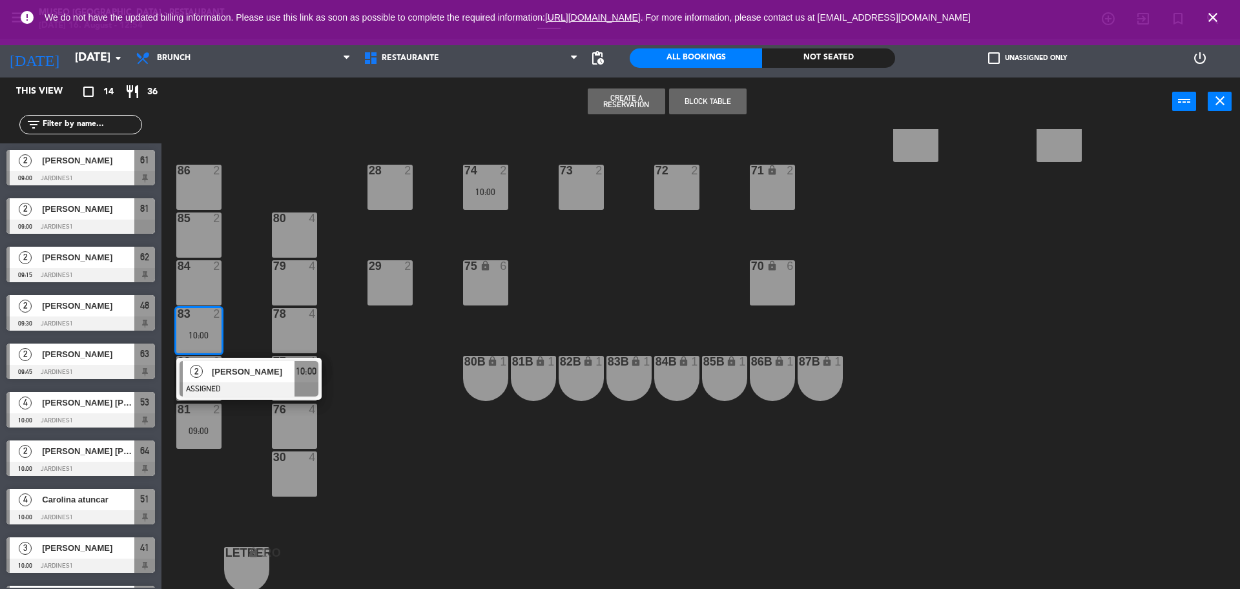
scroll to position [0, 0]
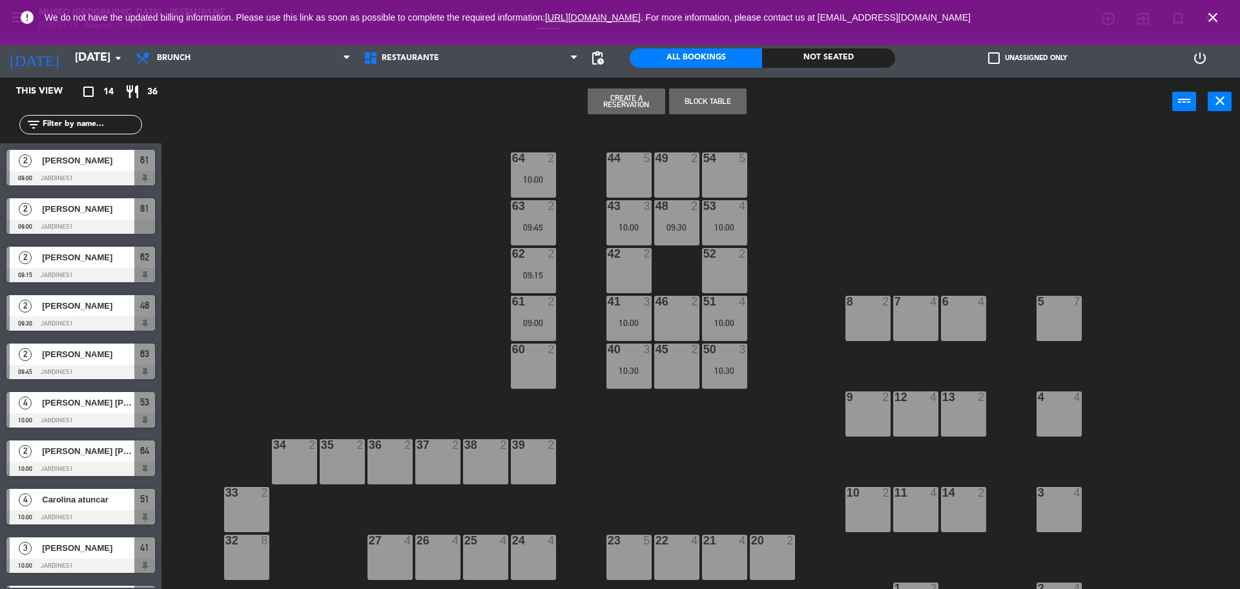
click at [530, 373] on div "60 2" at bounding box center [533, 366] width 45 height 45
click at [583, 96] on button "Move" at bounding box center [586, 101] width 78 height 26
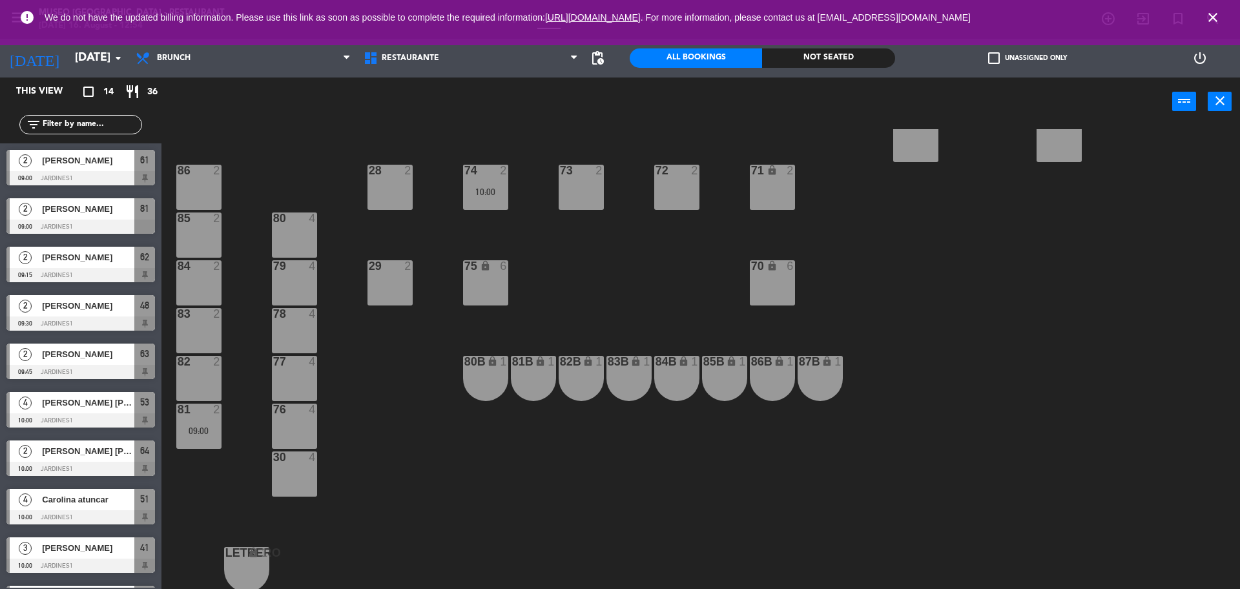
click at [178, 408] on div "81" at bounding box center [178, 410] width 1 height 12
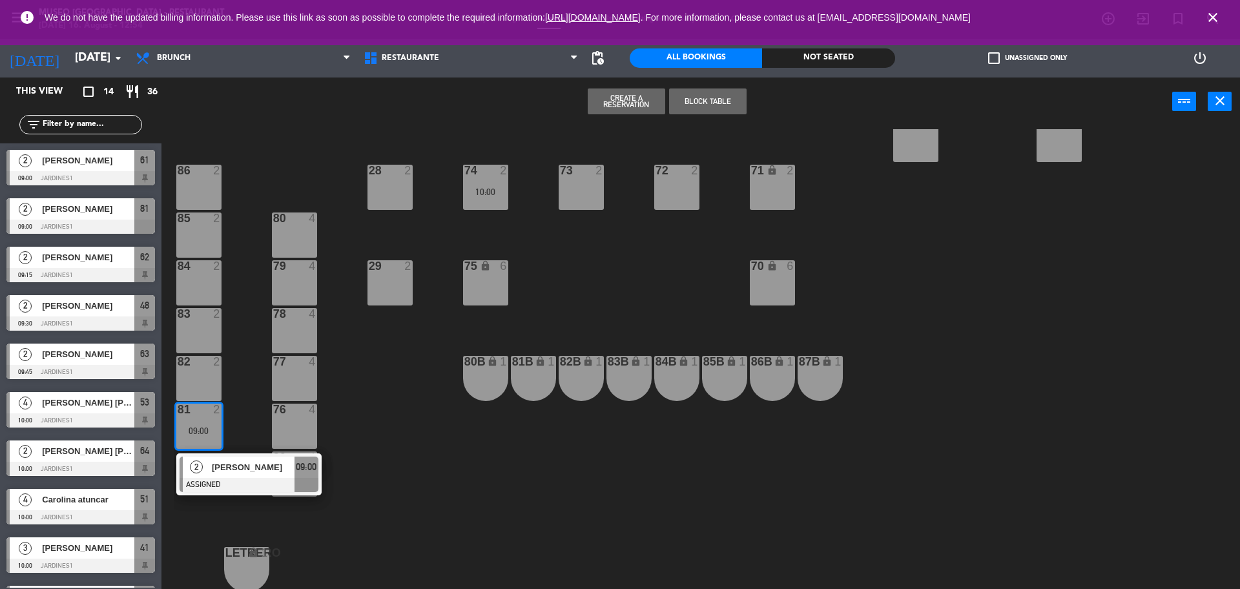
scroll to position [0, 0]
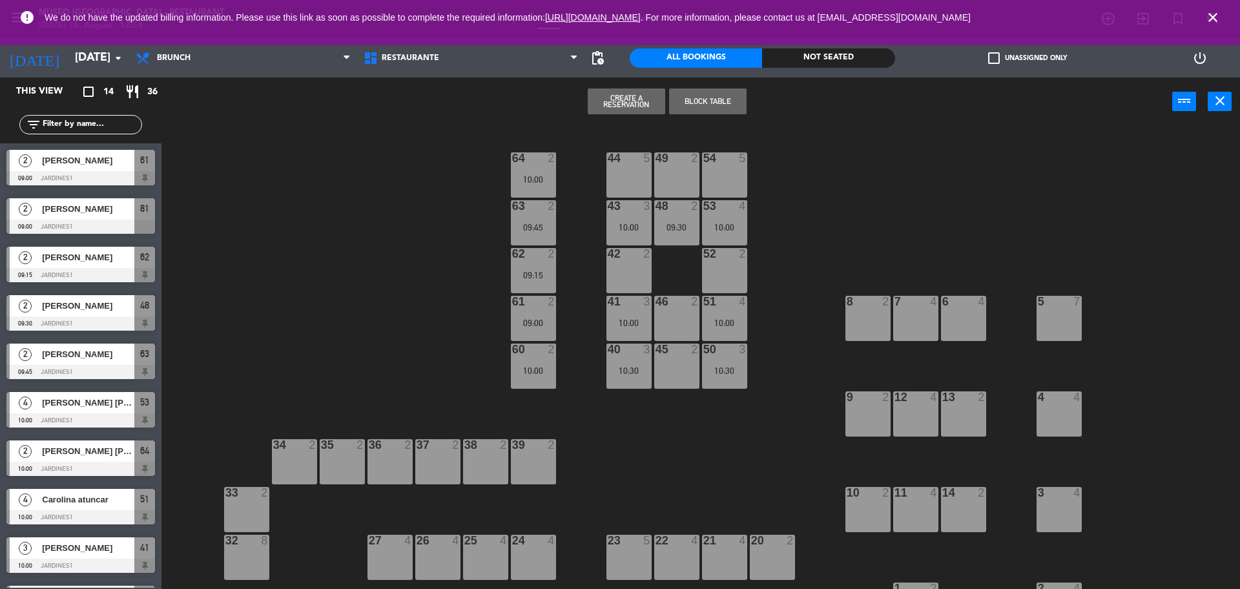
click at [682, 173] on div "49 2" at bounding box center [676, 174] width 45 height 45
click at [592, 94] on button "Move" at bounding box center [586, 101] width 78 height 26
